Goal: Task Accomplishment & Management: Manage account settings

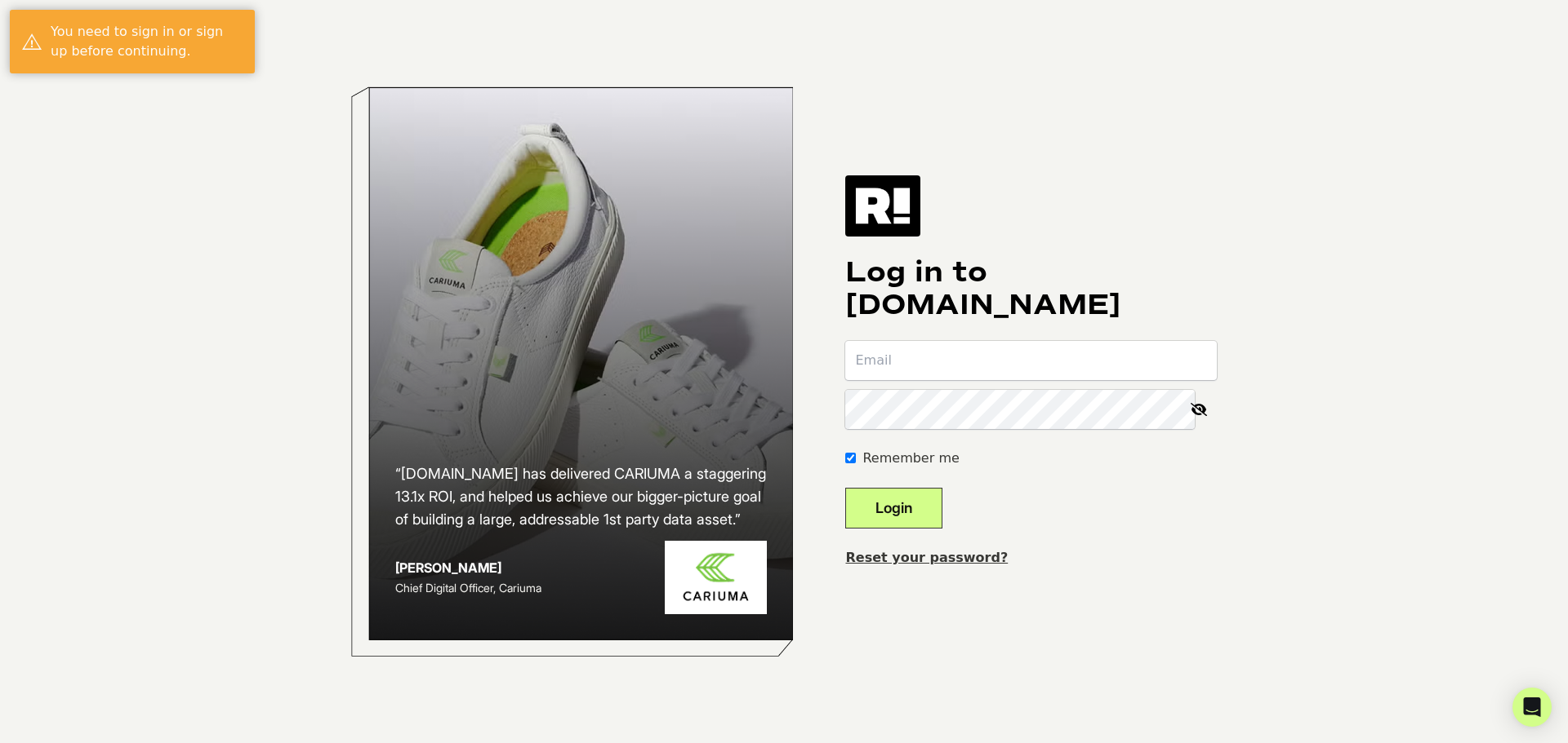
click at [962, 367] on input "email" at bounding box center [1031, 360] width 371 height 39
type input "achoi@dwventures.com"
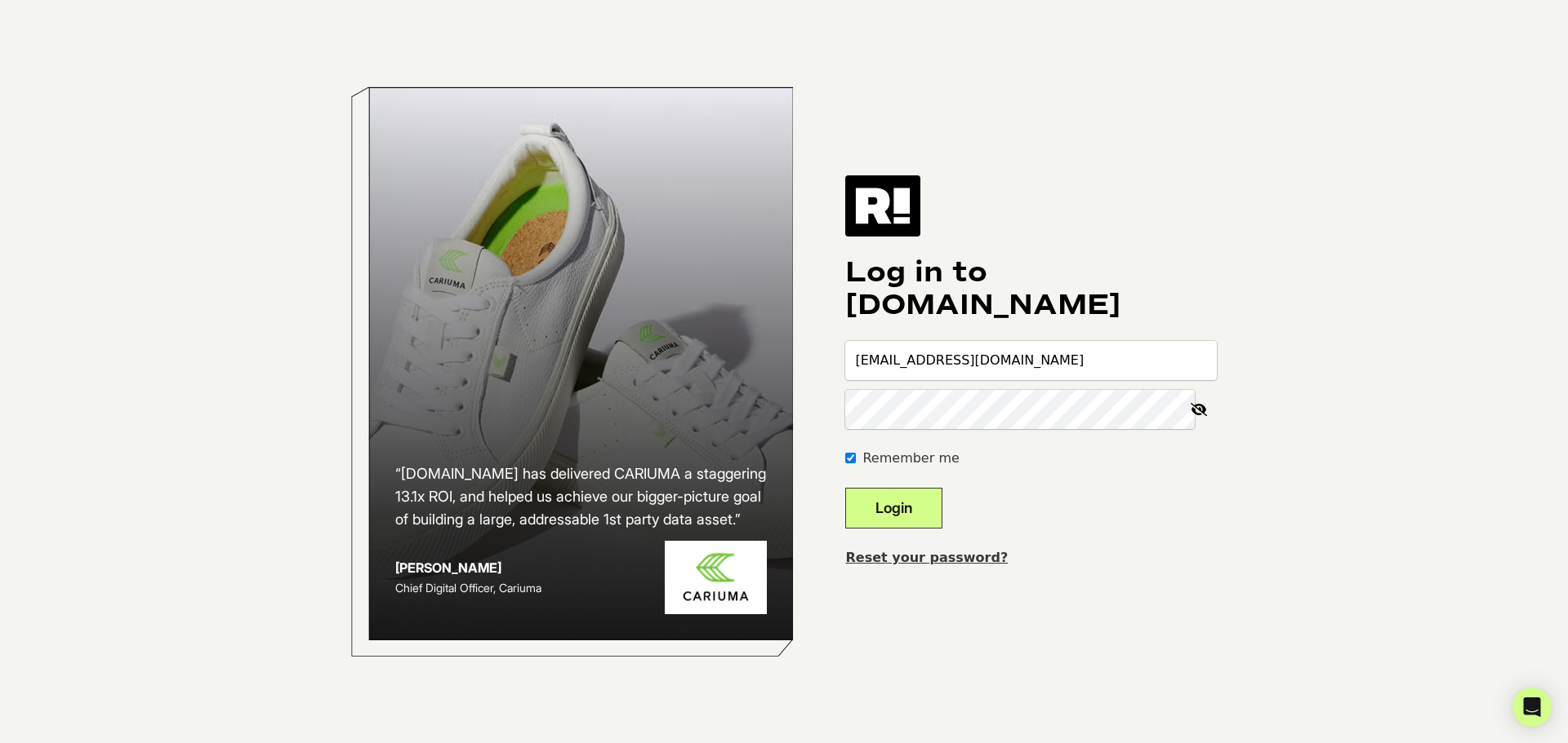
click at [845, 488] on button "Login" at bounding box center [894, 508] width 97 height 41
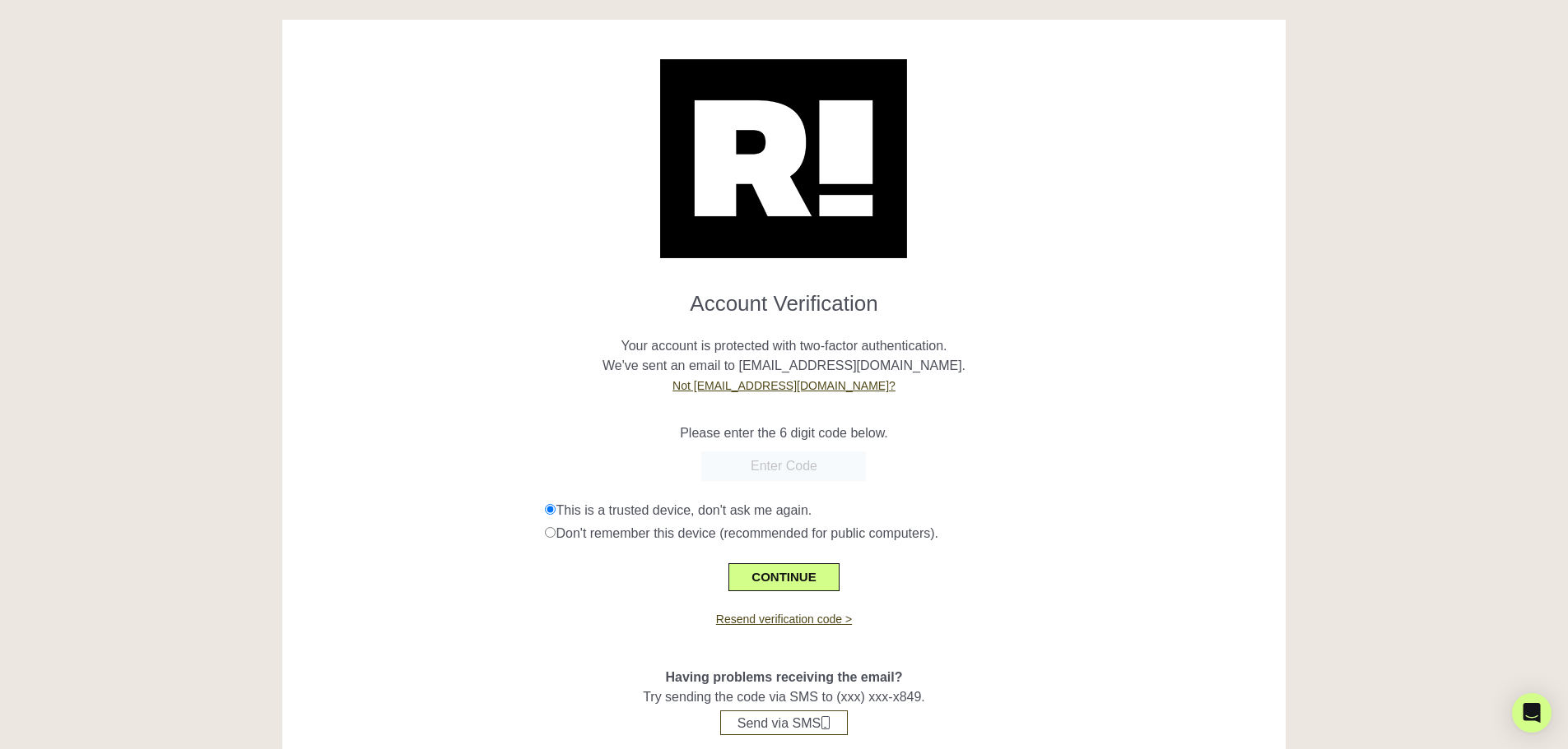
click at [1262, 316] on h1 "Account Verification" at bounding box center [784, 297] width 979 height 39
click at [756, 462] on input "text" at bounding box center [783, 466] width 164 height 30
paste input "877359"
type input "877359"
click at [830, 571] on button "CONTINUE" at bounding box center [783, 577] width 110 height 28
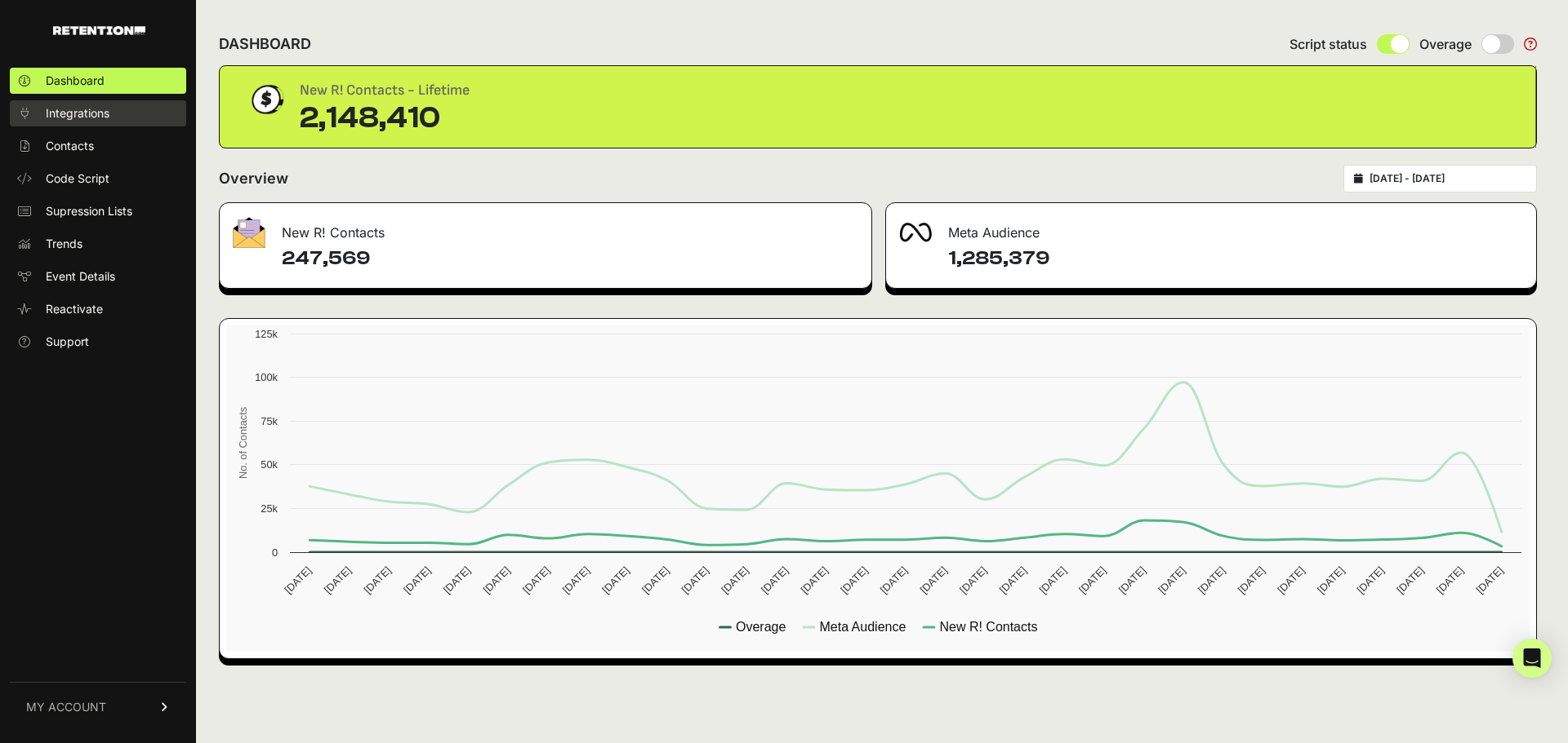
click at [91, 121] on span "Integrations" at bounding box center [77, 113] width 64 height 16
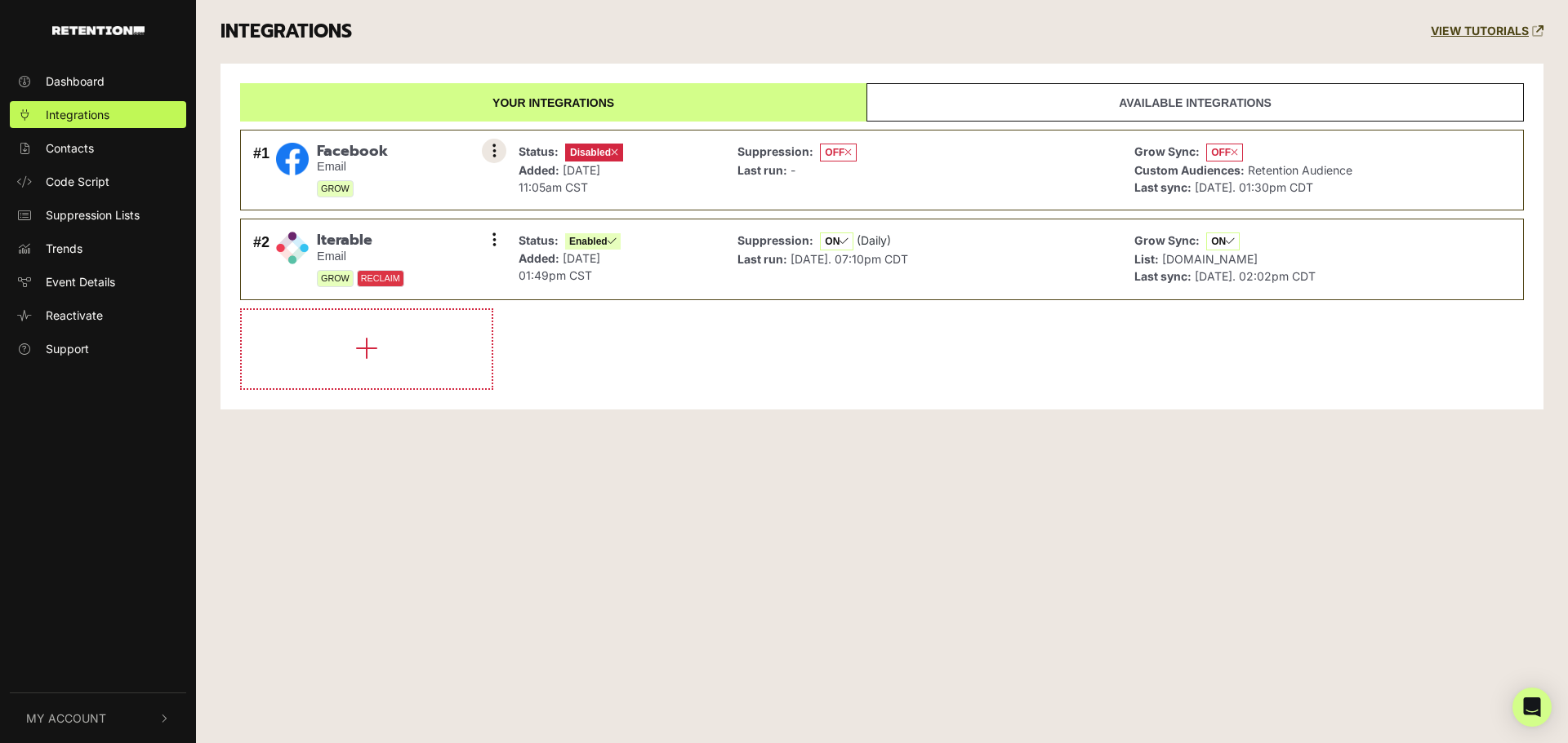
click at [499, 152] on button at bounding box center [494, 150] width 24 height 24
click at [726, 488] on div "Dashboard Integrations Contacts Code Script Suppression Lists Trends Event Deta…" at bounding box center [784, 371] width 1568 height 743
click at [1249, 185] on span "Sep 5, 2025. 01:30pm CDT" at bounding box center [1253, 186] width 118 height 14
click at [497, 152] on button at bounding box center [494, 150] width 24 height 24
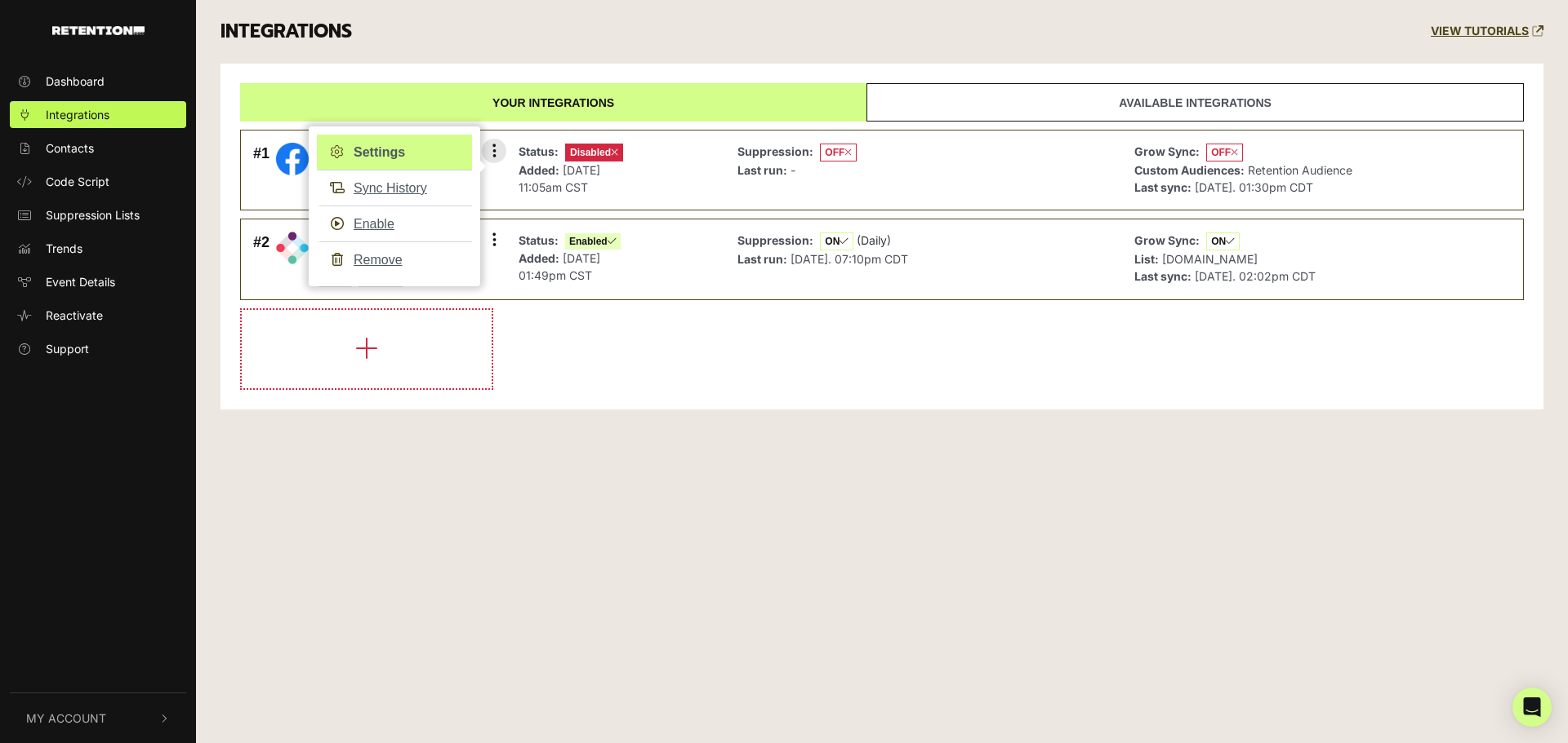
click at [403, 151] on link "Settings" at bounding box center [395, 153] width 155 height 36
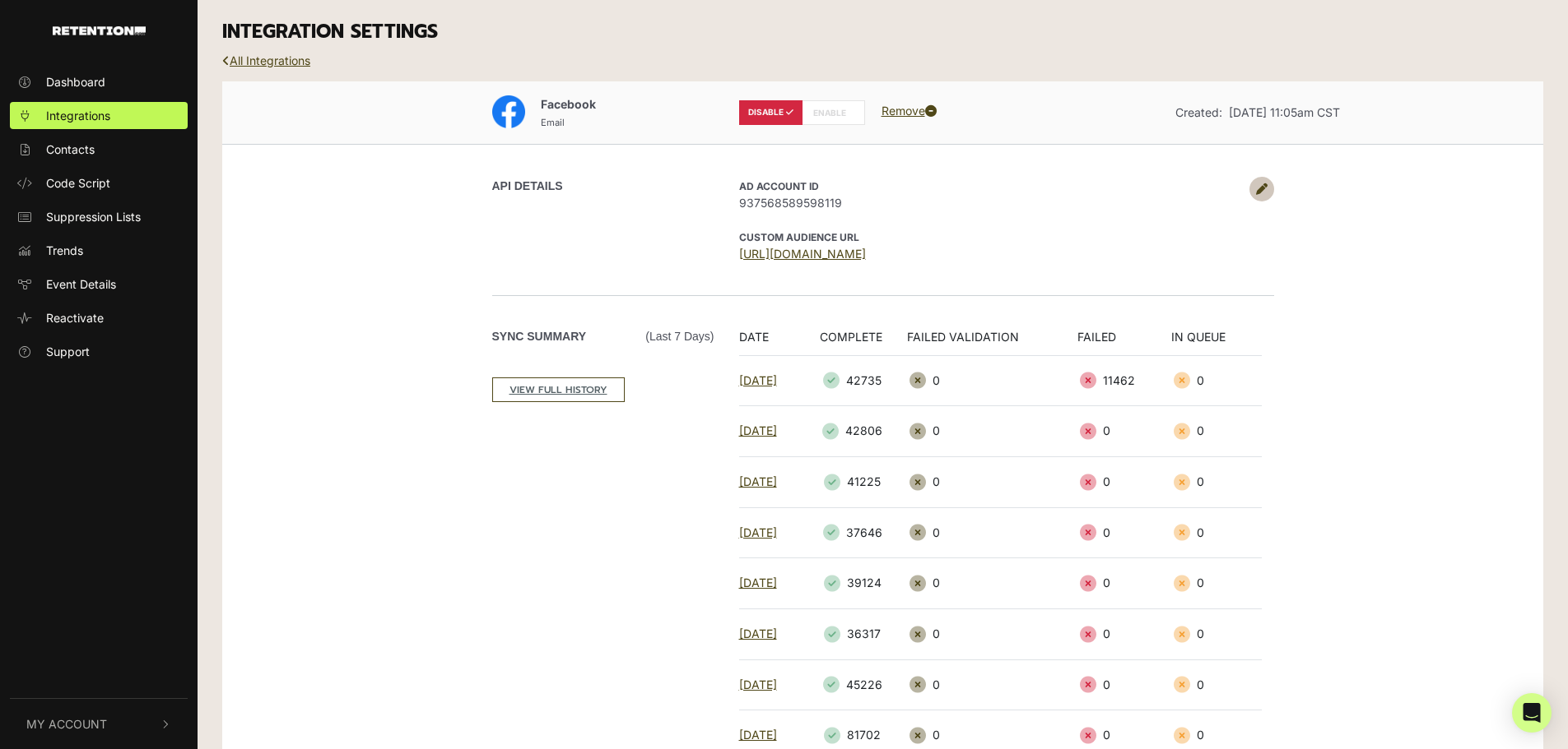
click at [1265, 193] on icon at bounding box center [1262, 189] width 12 height 12
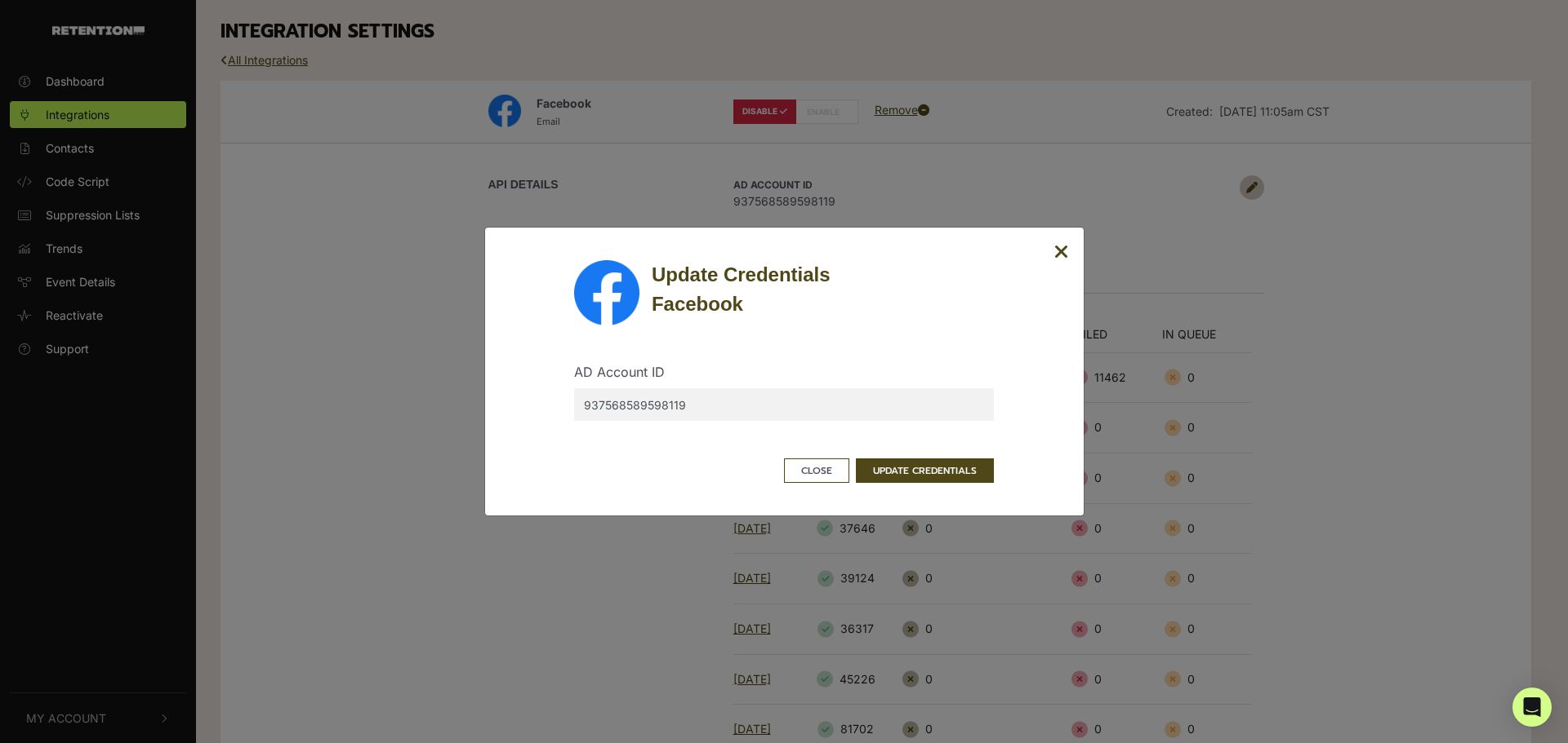
click at [709, 404] on input "937568589598119" at bounding box center [784, 404] width 420 height 32
click at [613, 408] on input "937568589598119" at bounding box center [784, 404] width 420 height 32
click at [640, 407] on input "937568589598119" at bounding box center [784, 404] width 420 height 32
drag, startPoint x: 691, startPoint y: 404, endPoint x: 587, endPoint y: 412, distance: 104.3
click at [587, 412] on input "937568589598119" at bounding box center [784, 404] width 420 height 32
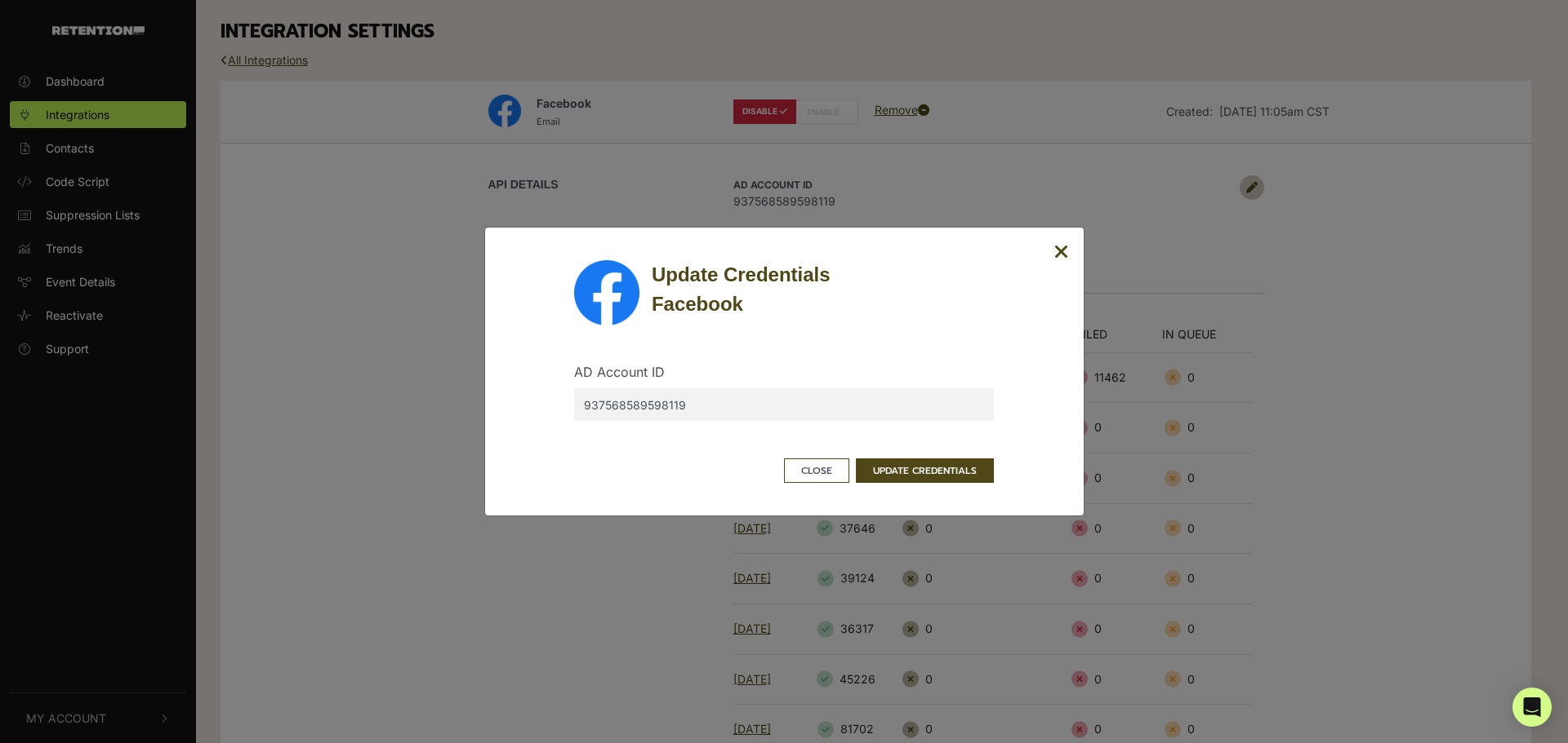
click at [1038, 426] on div "Update Credentials Facebook AD Account ID 937568589598119 Close UPDATE CREDENTI…" at bounding box center [784, 371] width 533 height 222
click at [975, 476] on button "UPDATE CREDENTIALS" at bounding box center [925, 470] width 138 height 24
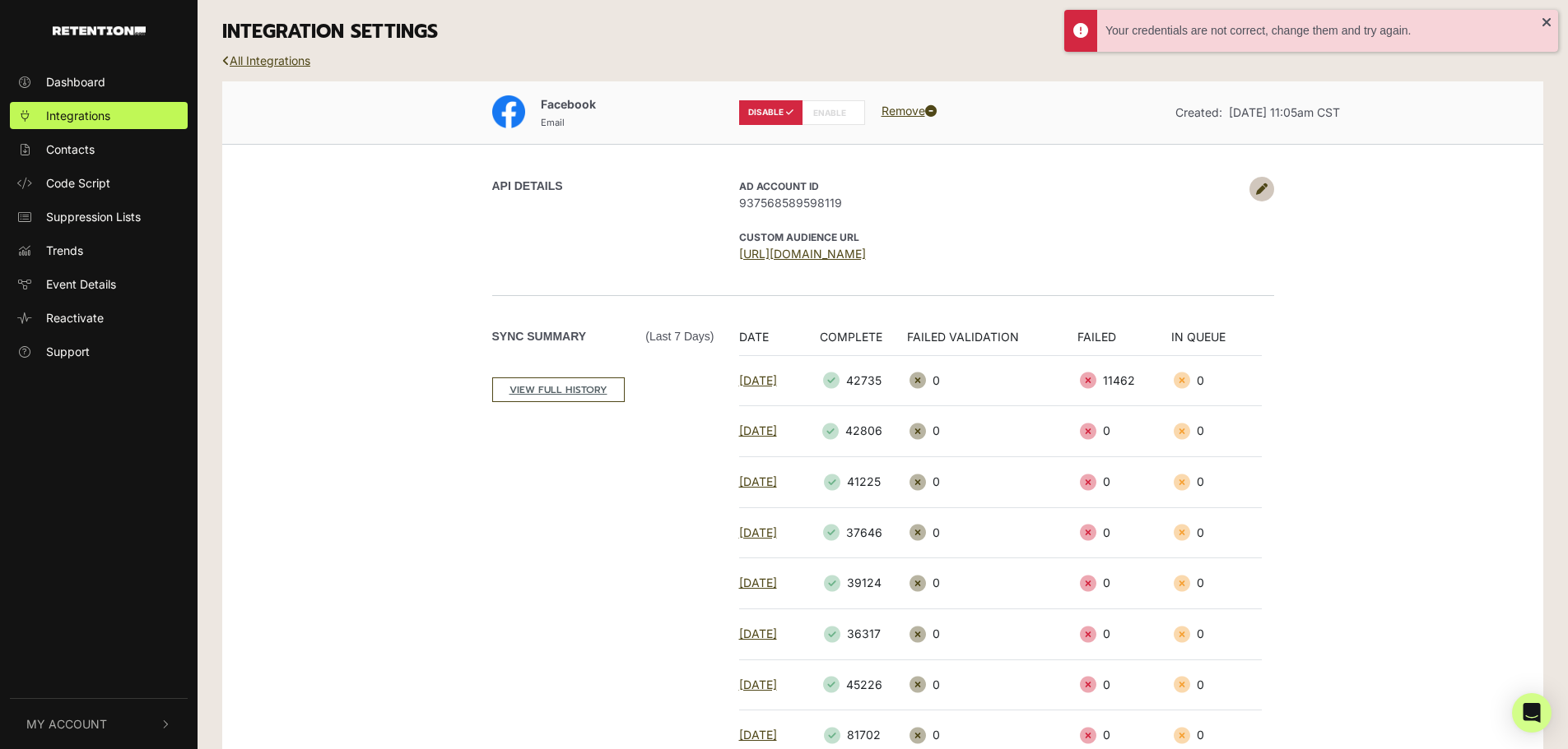
click at [1261, 194] on icon at bounding box center [1262, 189] width 12 height 12
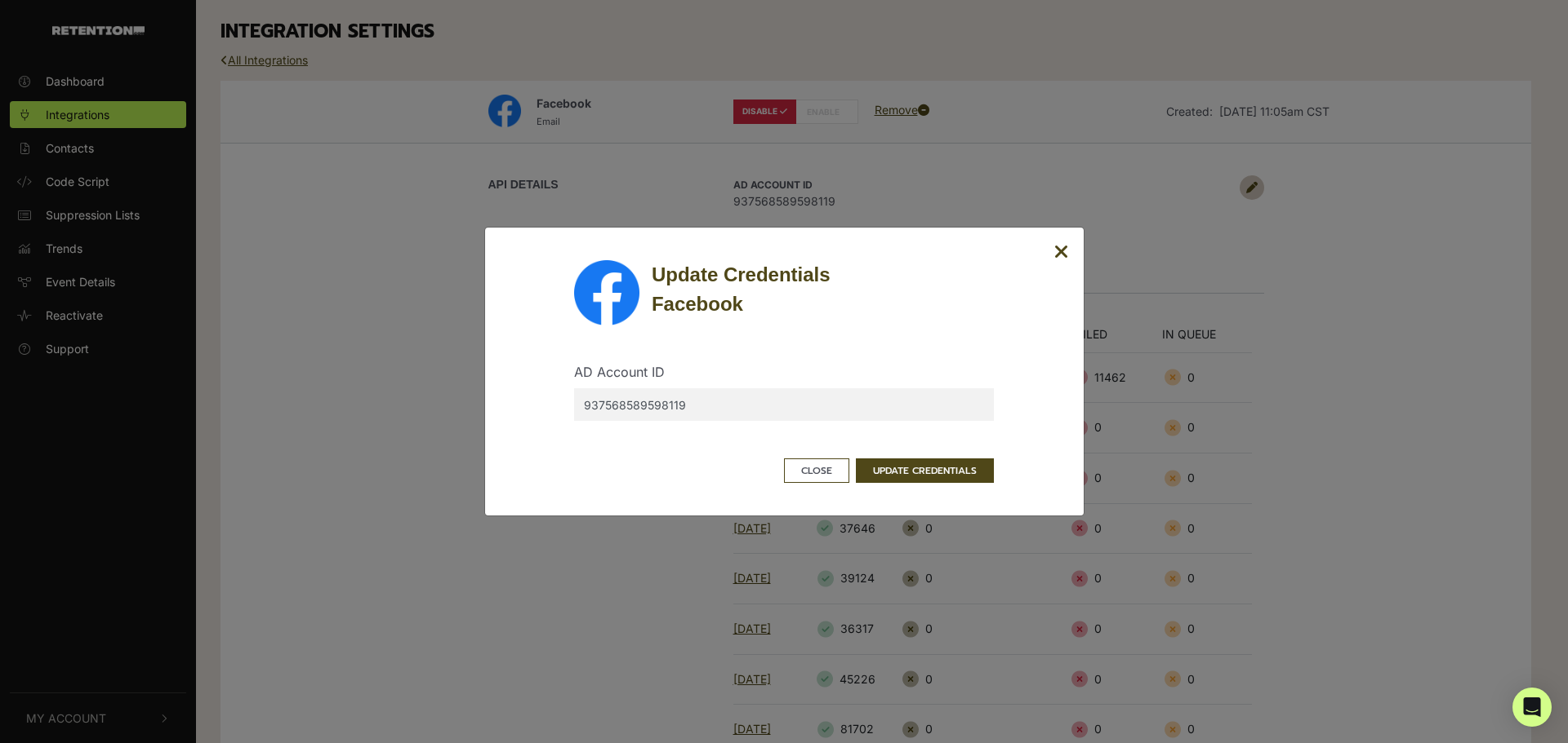
click at [656, 416] on input "937568589598119" at bounding box center [784, 404] width 420 height 32
click at [613, 409] on input "937568589598119" at bounding box center [784, 404] width 420 height 32
click at [922, 464] on button "UPDATE CREDENTIALS" at bounding box center [925, 470] width 138 height 24
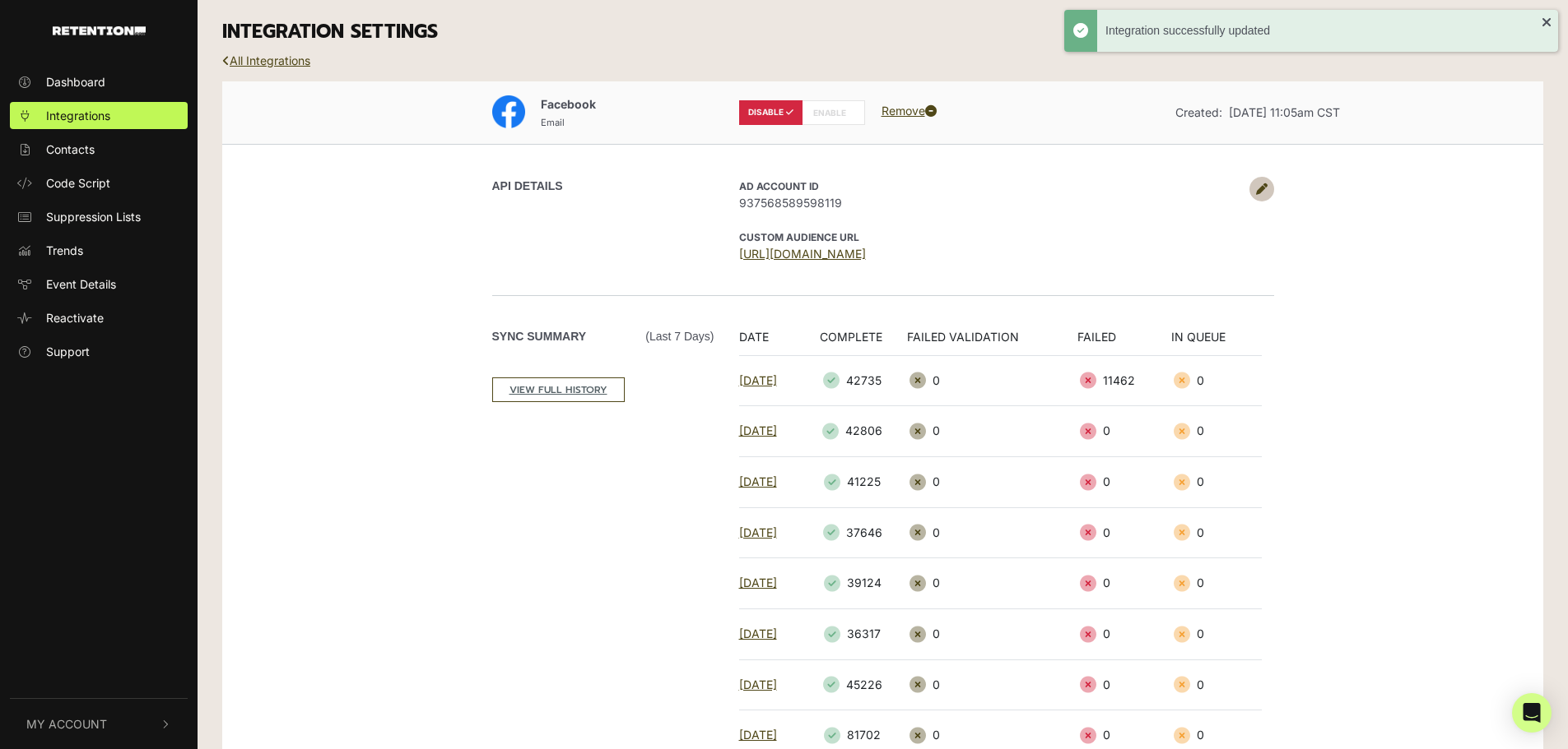
click at [1355, 275] on div "Facebook Email DISABLE ENABLE Remove Created: [DATE] 11:05am CST API DETAILS AD…" at bounding box center [883, 499] width 1321 height 836
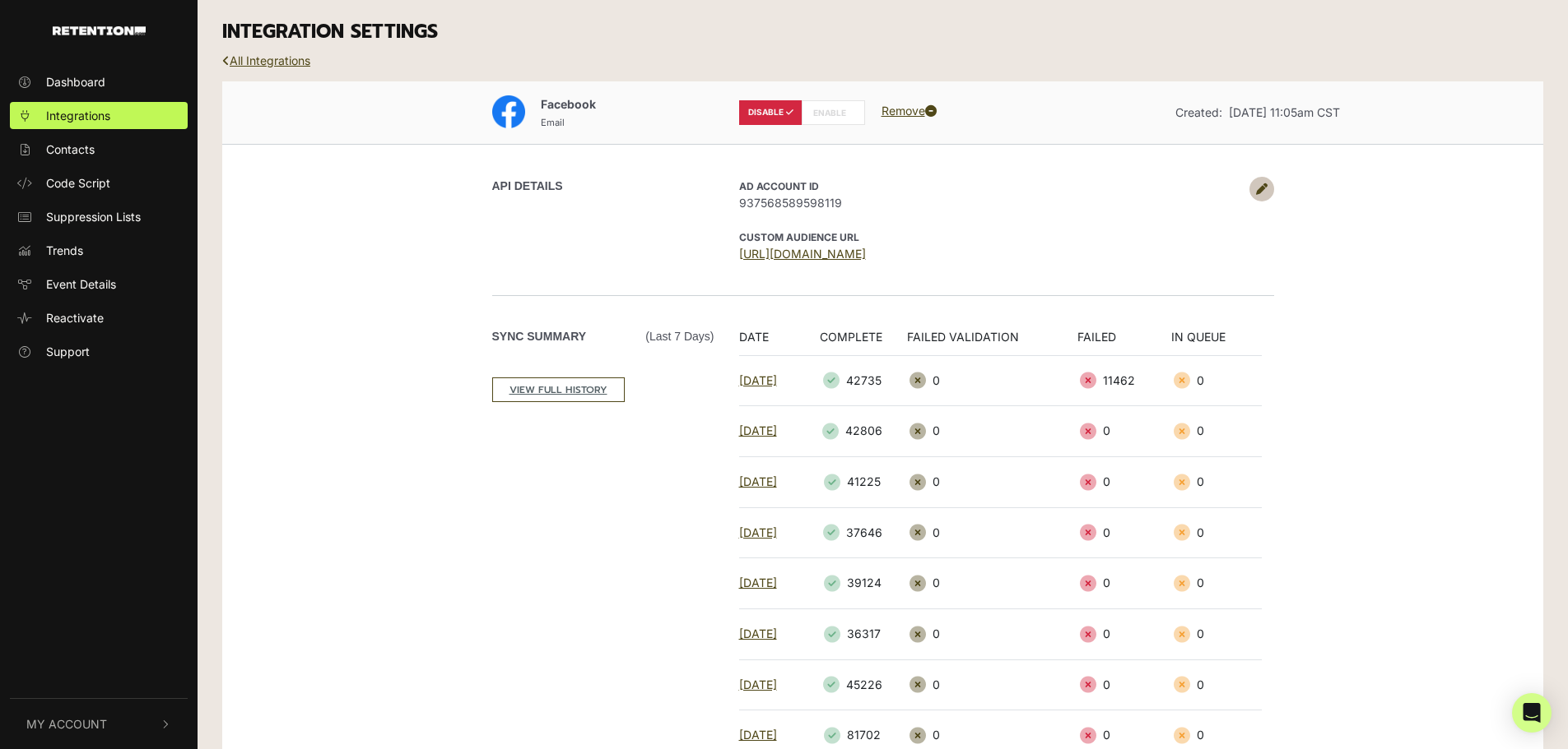
click at [829, 118] on label "ENABLE" at bounding box center [834, 113] width 64 height 25
radio input "false"
radio input "true"
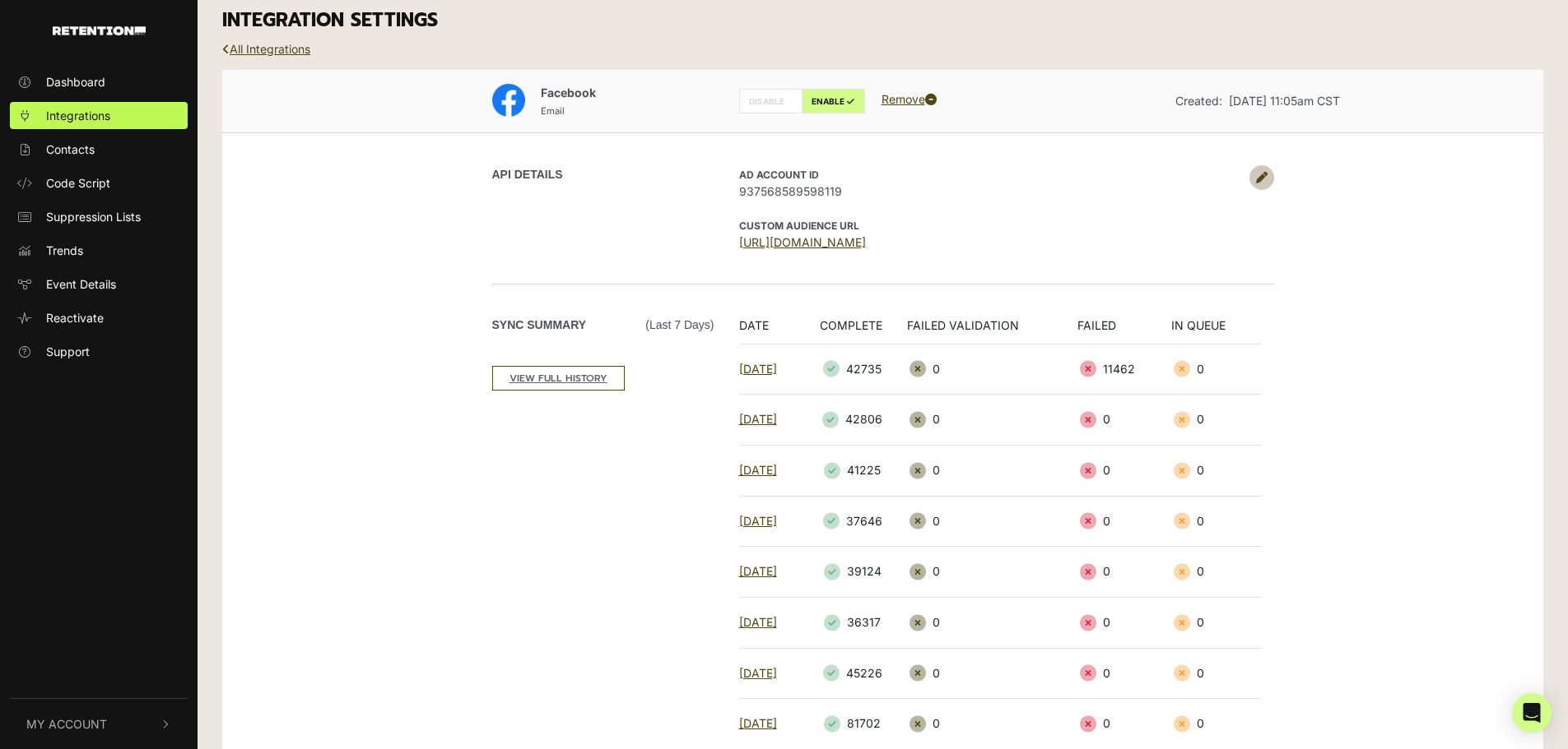
scroll to position [184, 0]
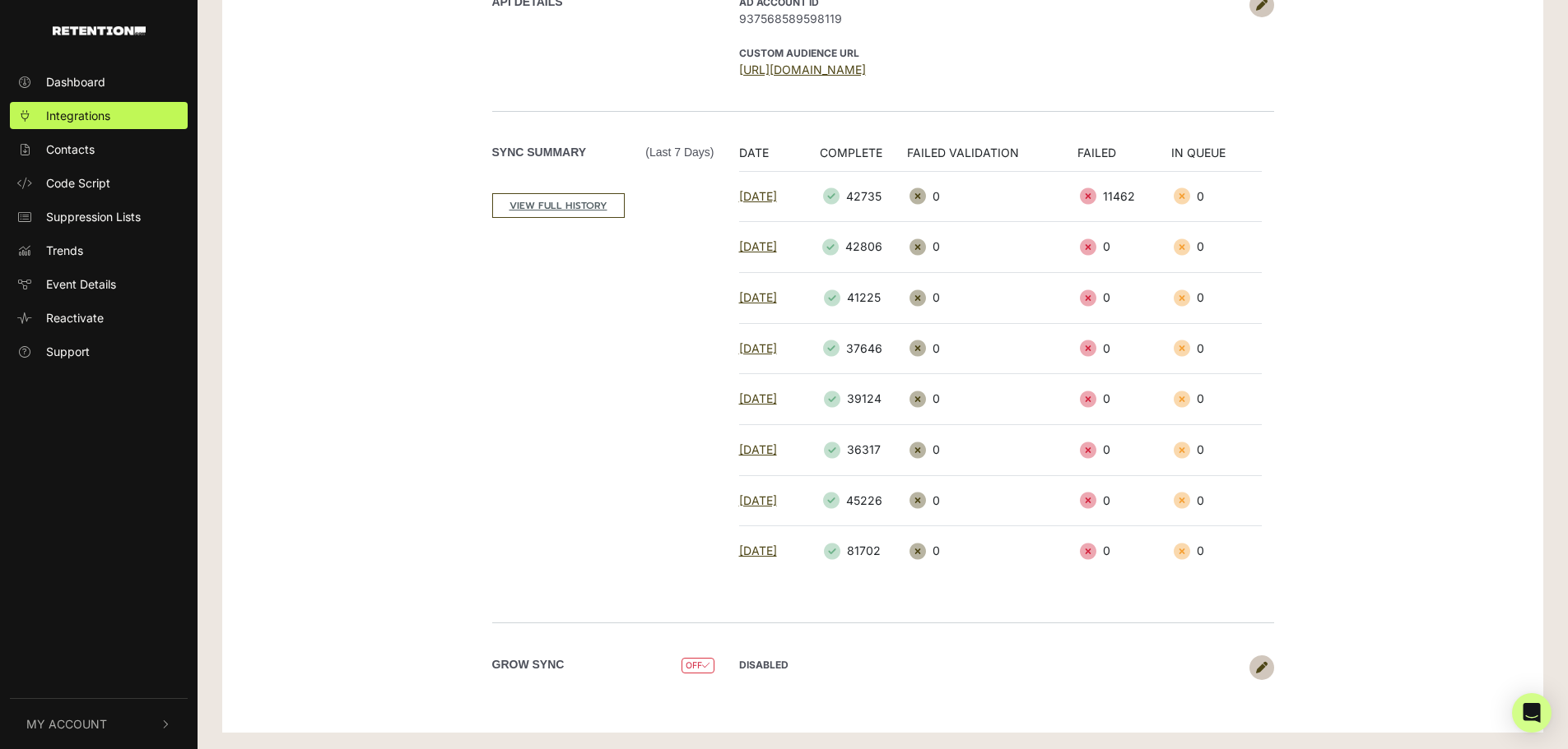
click at [1262, 668] on icon at bounding box center [1262, 667] width 12 height 12
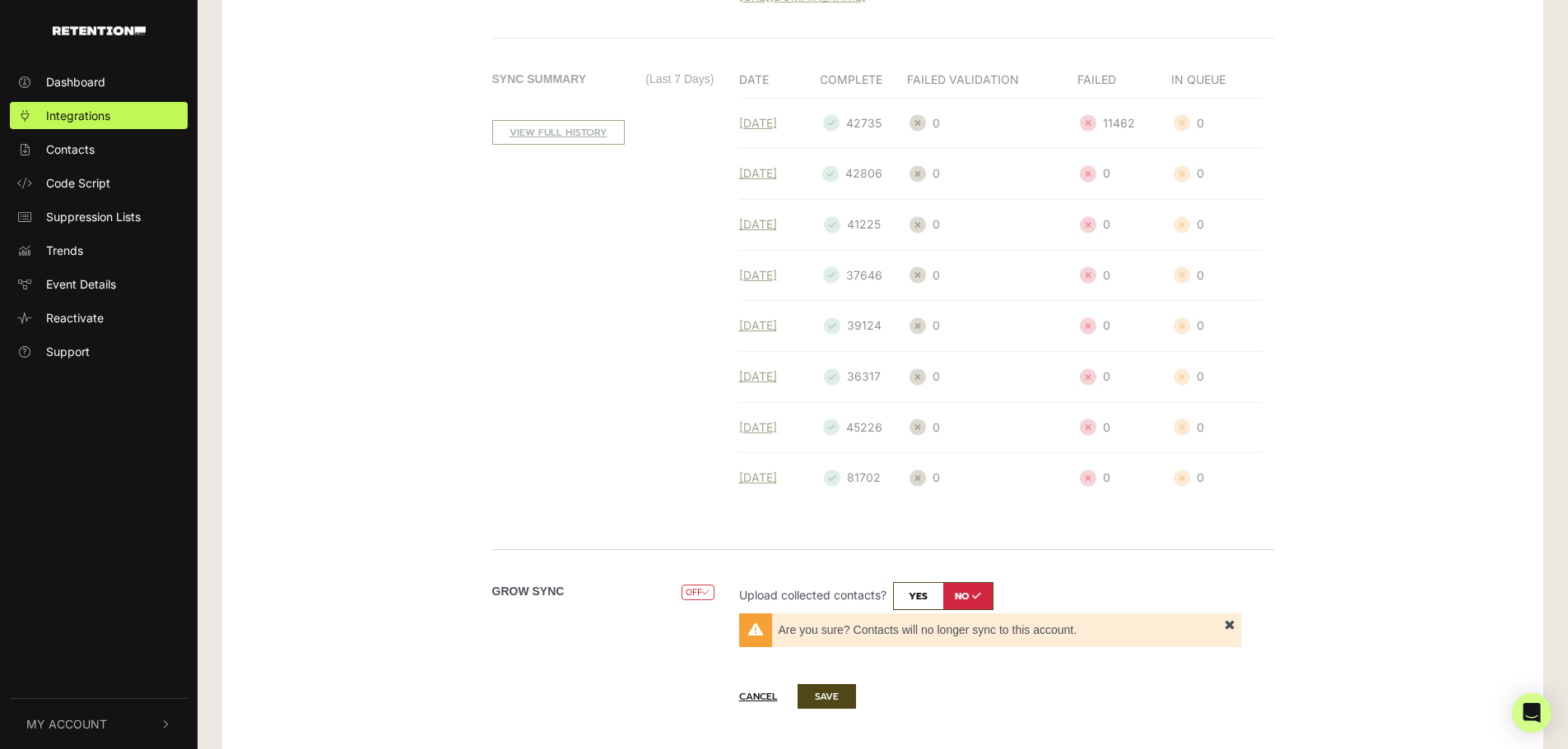
scroll to position [293, 0]
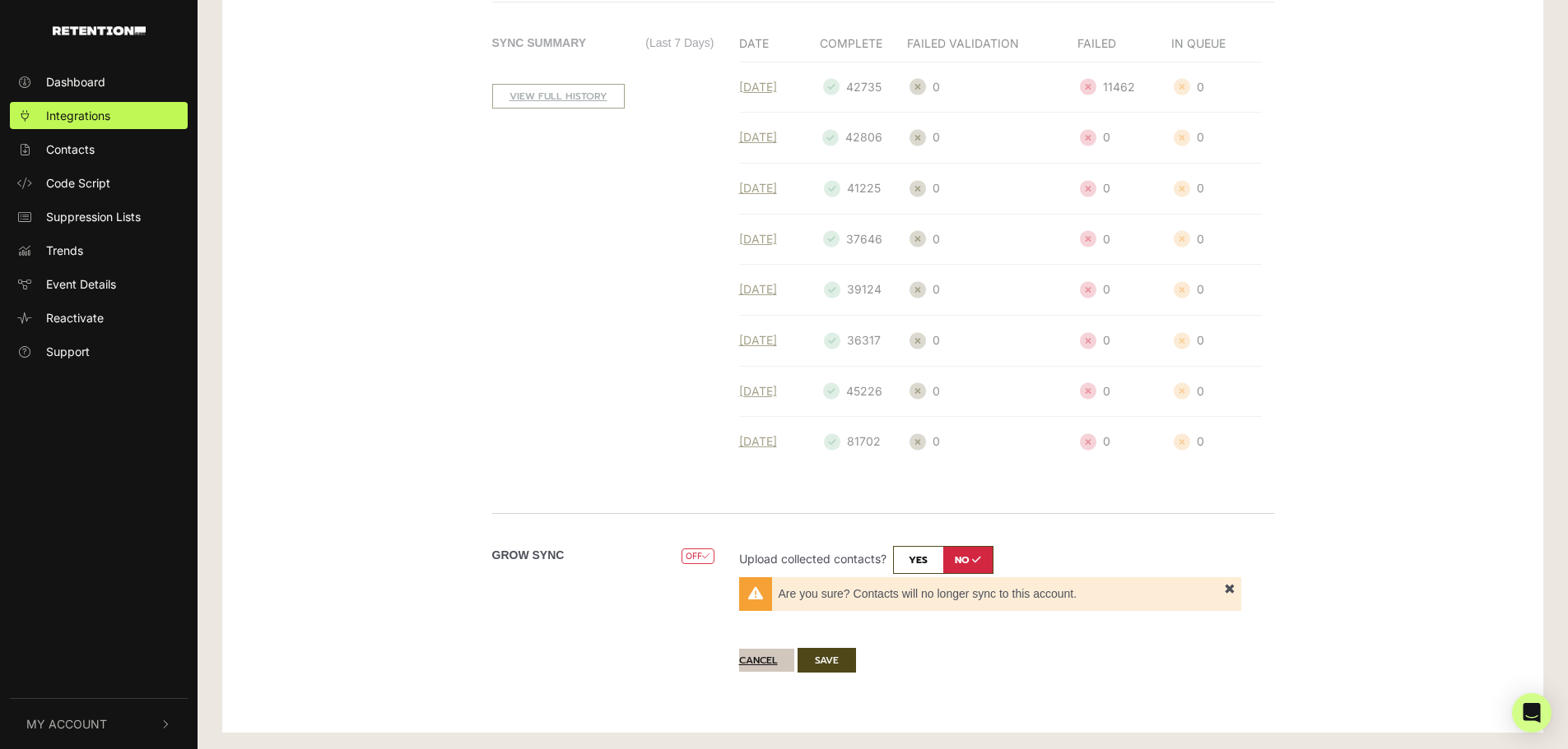
click at [764, 660] on button "Cancel" at bounding box center [767, 660] width 55 height 23
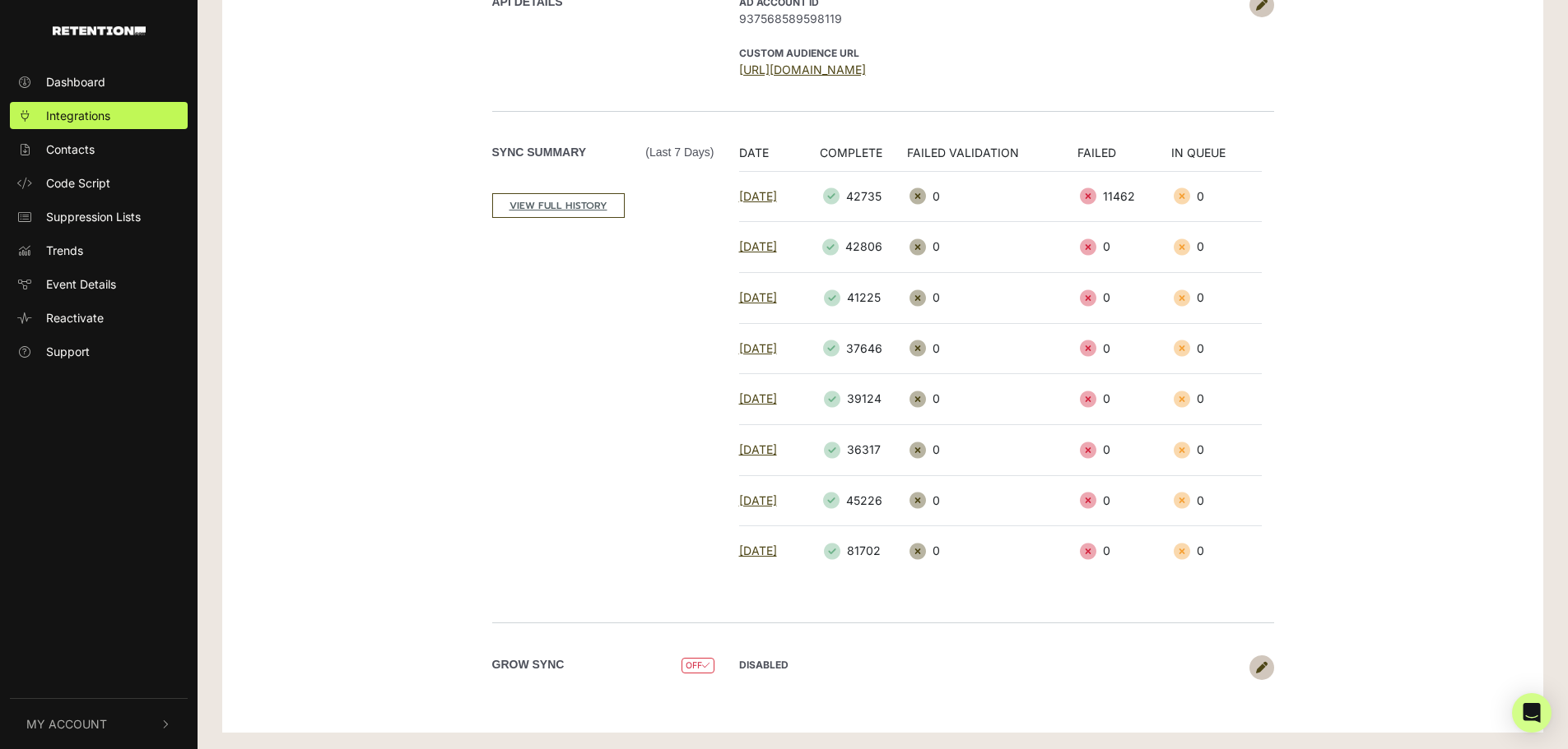
click at [1263, 666] on icon at bounding box center [1262, 667] width 12 height 12
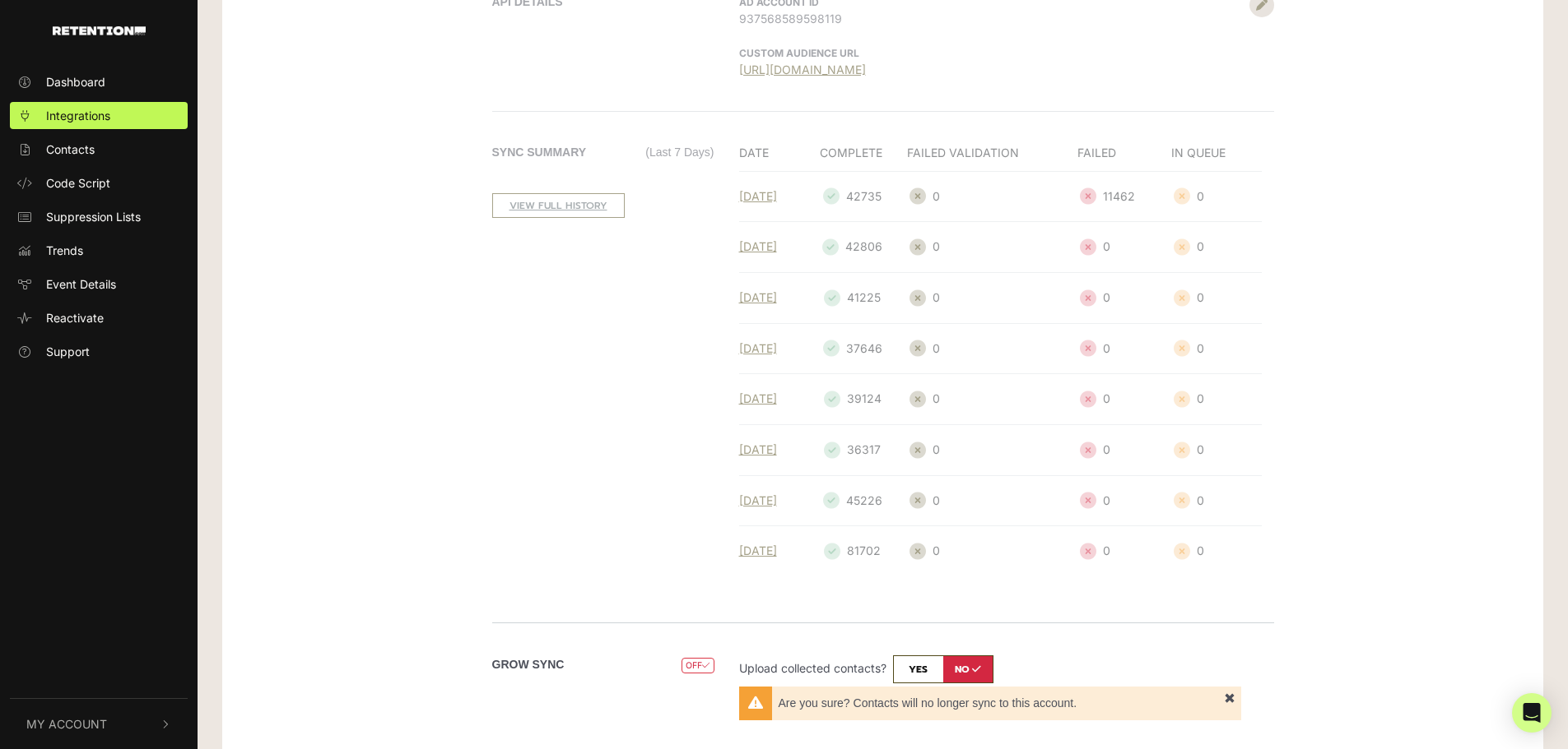
click at [906, 663] on input "checkbox" at bounding box center [943, 669] width 101 height 28
checkbox input "true"
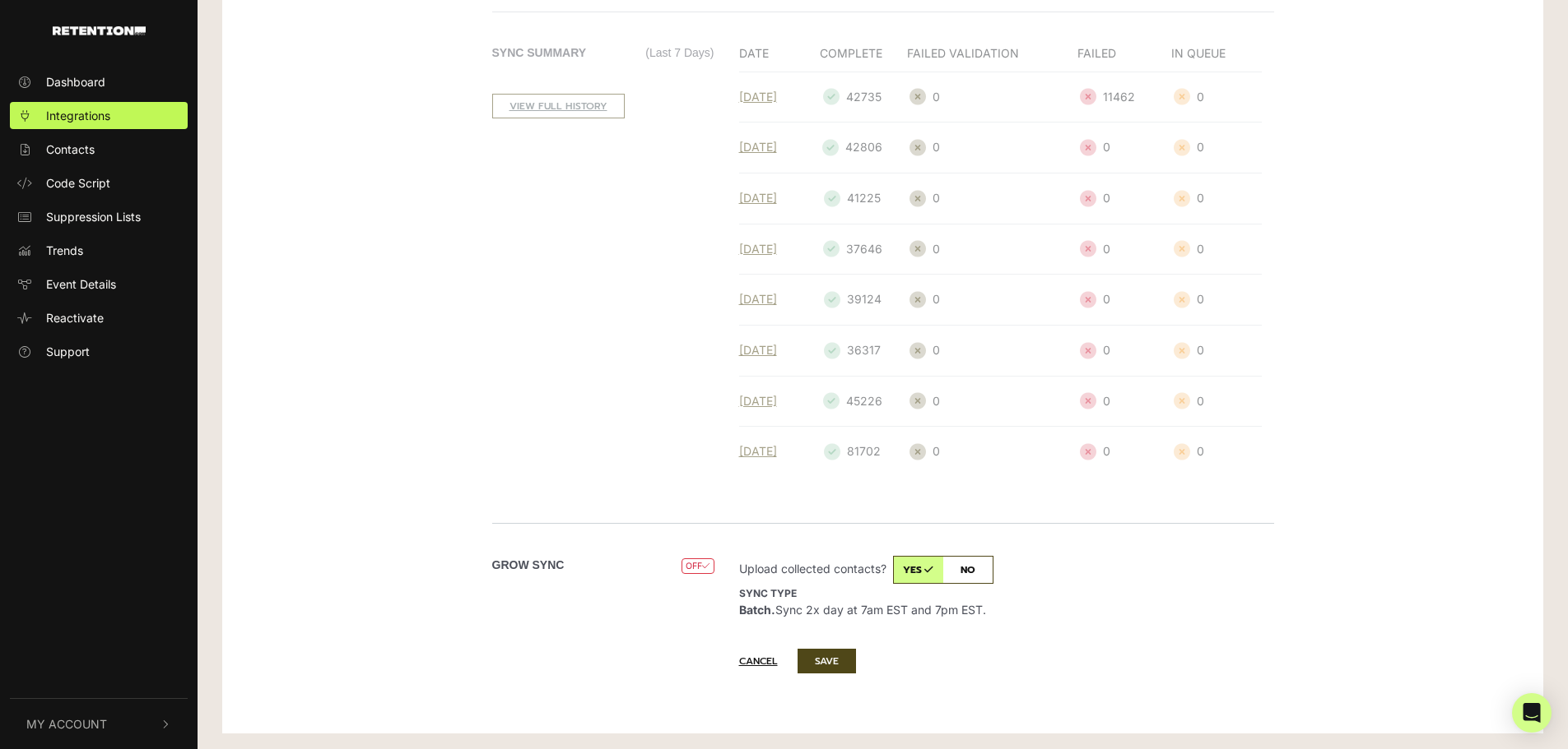
scroll to position [285, 0]
click at [847, 666] on button "SAVE" at bounding box center [827, 660] width 58 height 25
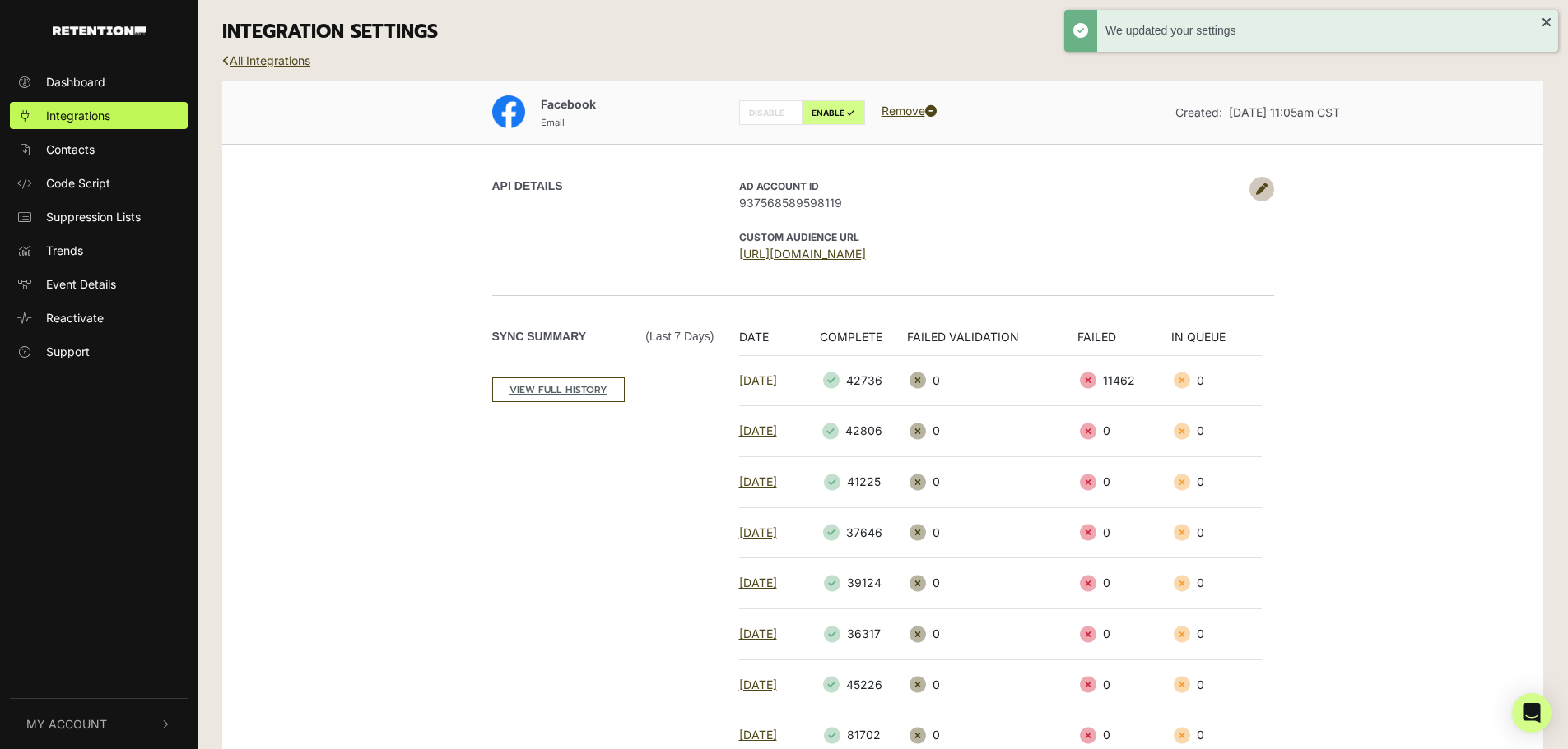
click at [261, 50] on div "INTEGRATION SETTINGS" at bounding box center [882, 32] width 1345 height 64
click at [257, 54] on link "All Integrations" at bounding box center [266, 60] width 88 height 14
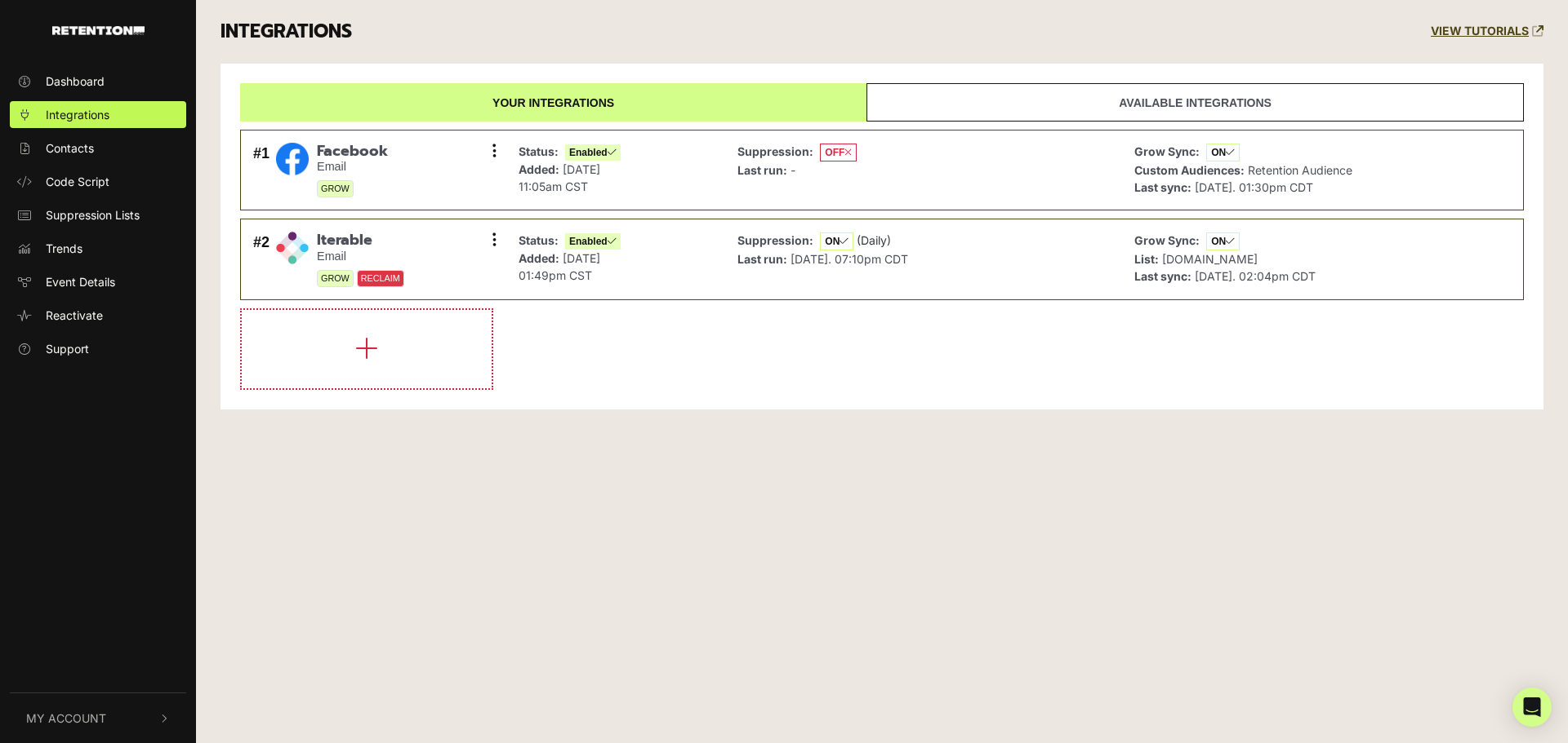
click at [900, 487] on div "Dashboard Integrations Contacts Code Script Suppression Lists Trends Event Deta…" at bounding box center [784, 371] width 1568 height 743
click at [92, 19] on link "button" at bounding box center [97, 25] width 196 height 51
